Goal: Entertainment & Leisure: Consume media (video, audio)

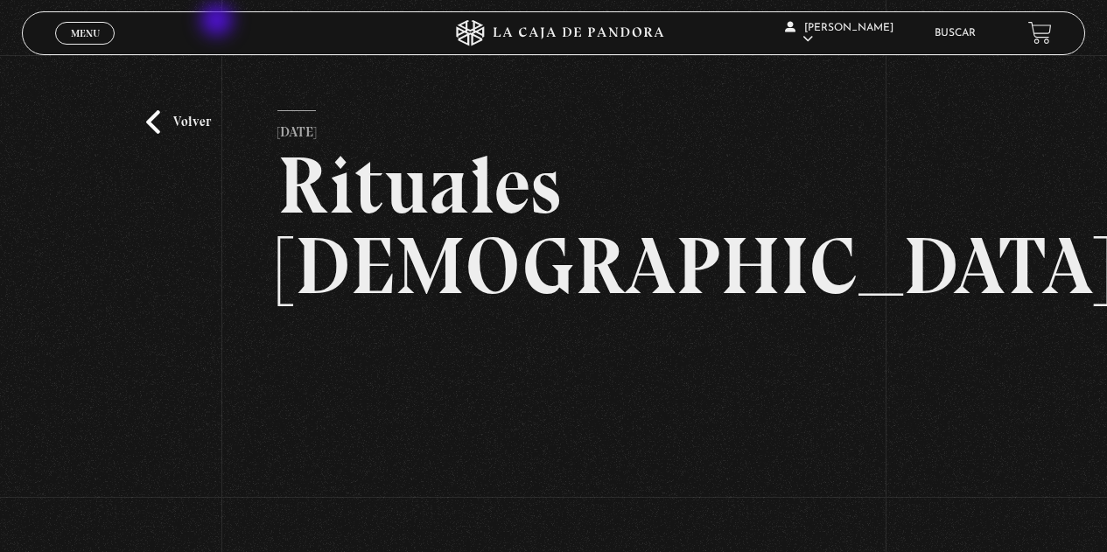
scroll to position [175, 0]
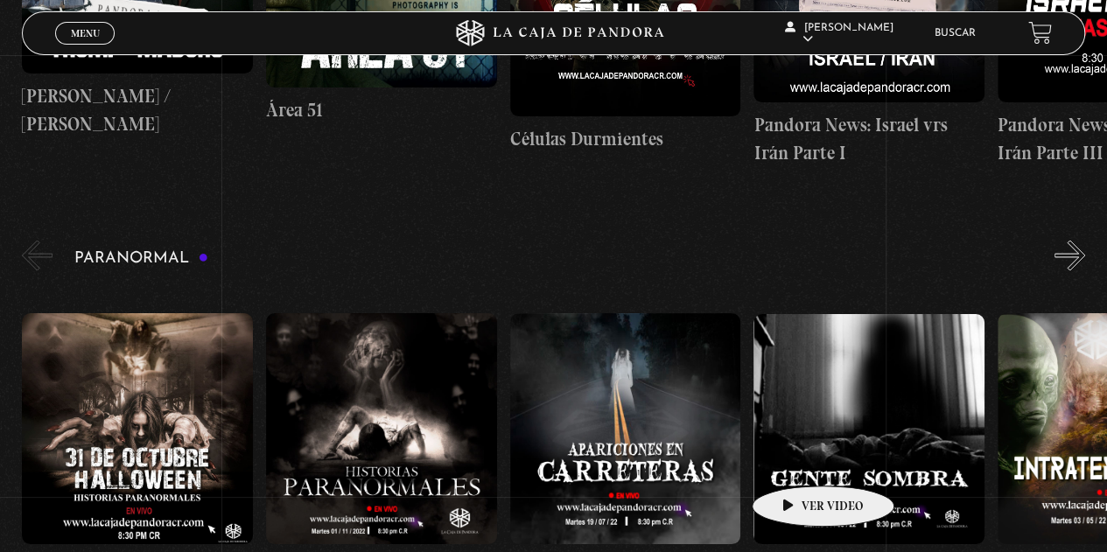
scroll to position [1312, 0]
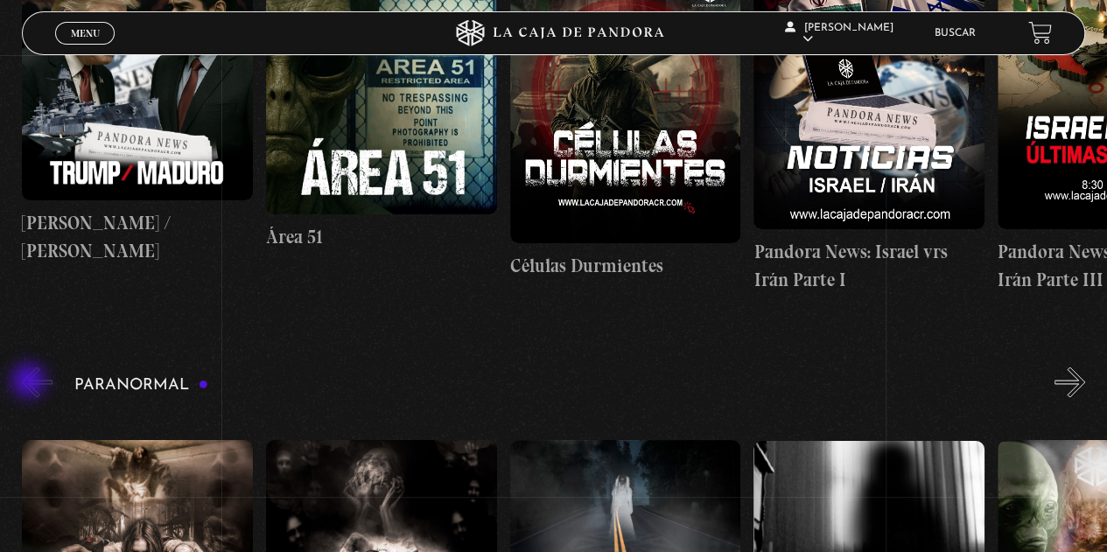
click at [33, 381] on button "«" at bounding box center [37, 382] width 31 height 31
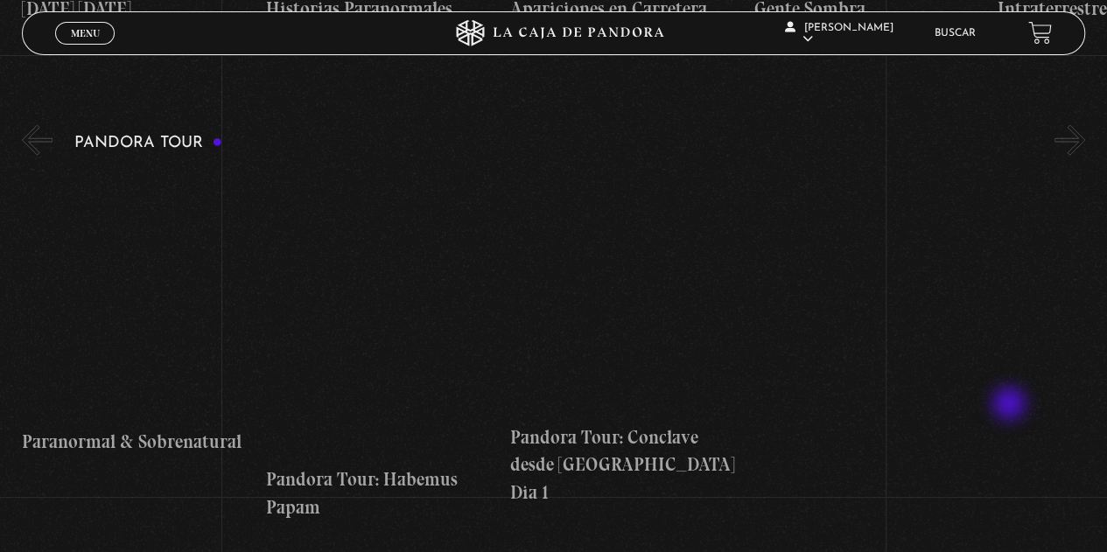
scroll to position [2100, 0]
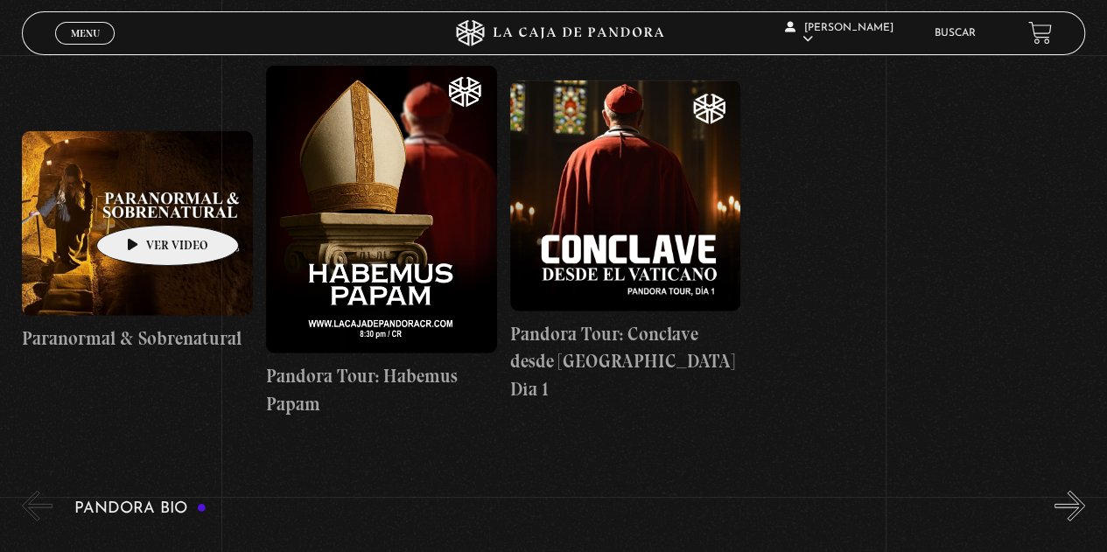
click at [140, 199] on figure at bounding box center [137, 223] width 231 height 185
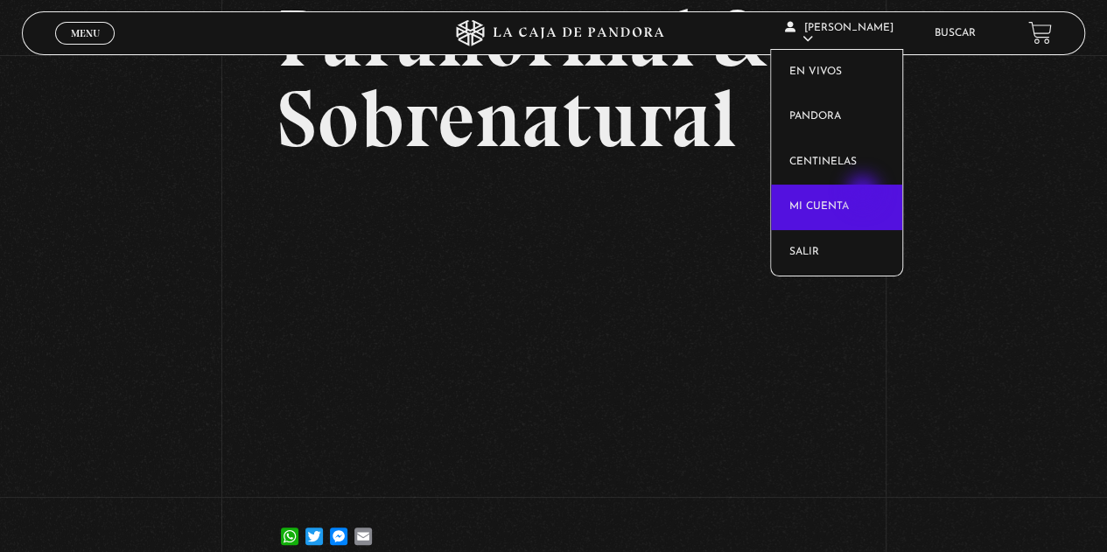
scroll to position [175, 0]
